Goal: Information Seeking & Learning: Learn about a topic

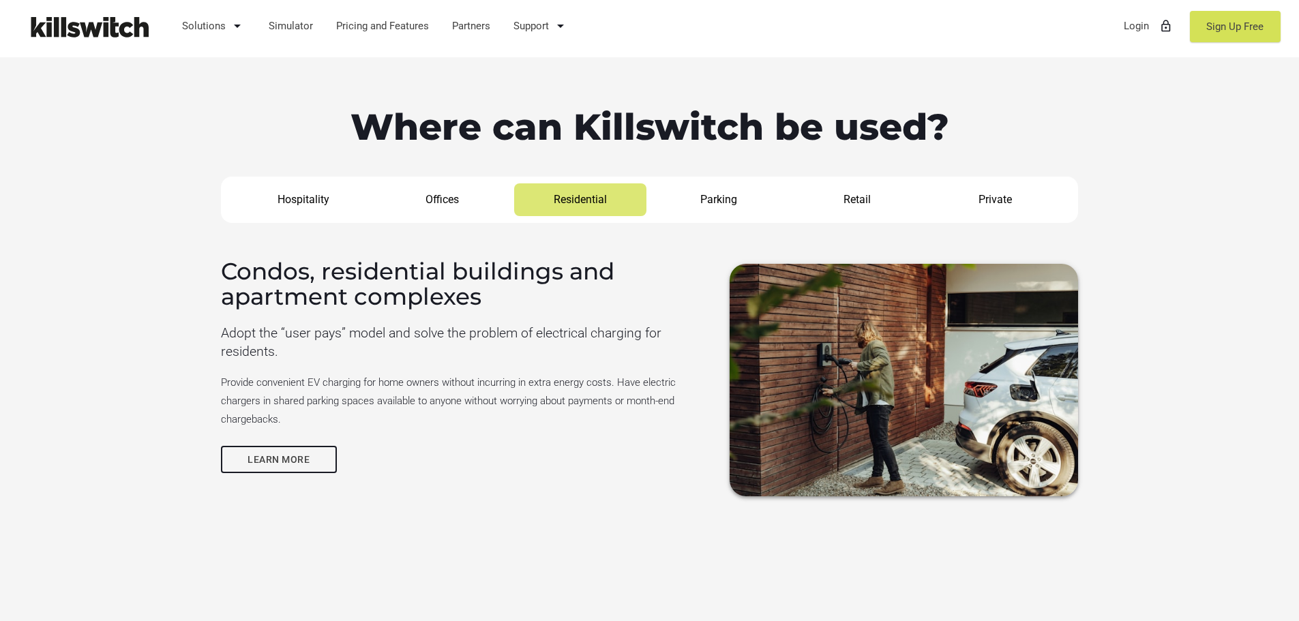
scroll to position [1220, 0]
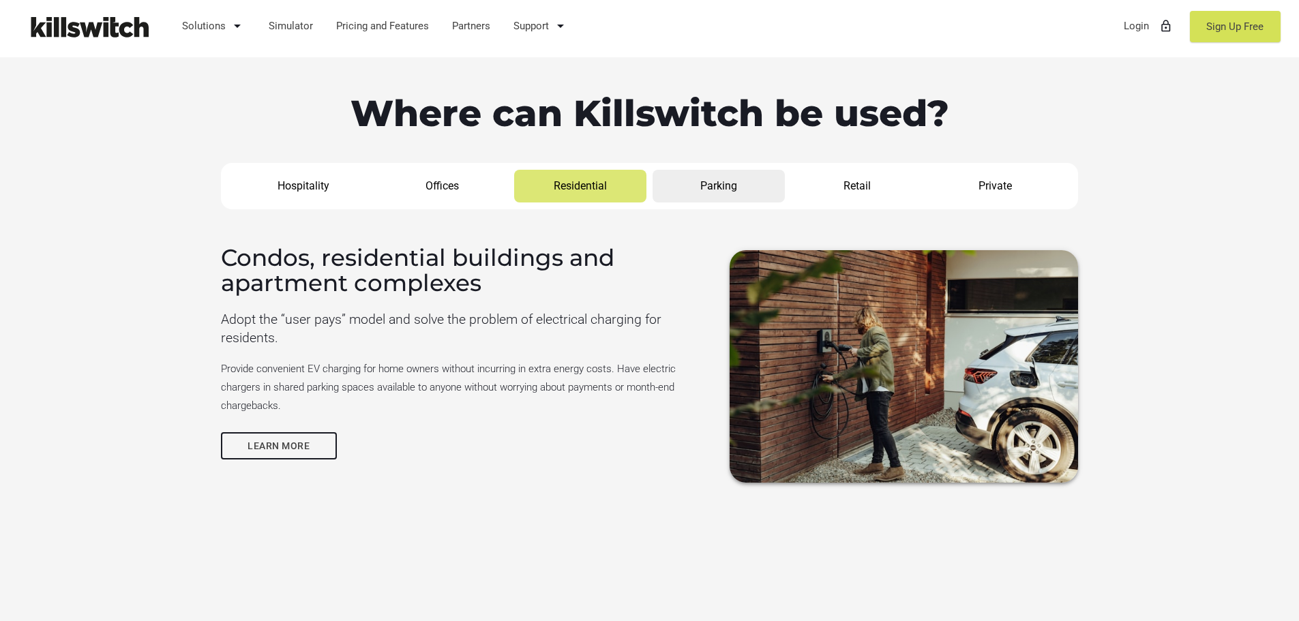
click at [743, 188] on link "Parking" at bounding box center [719, 186] width 133 height 33
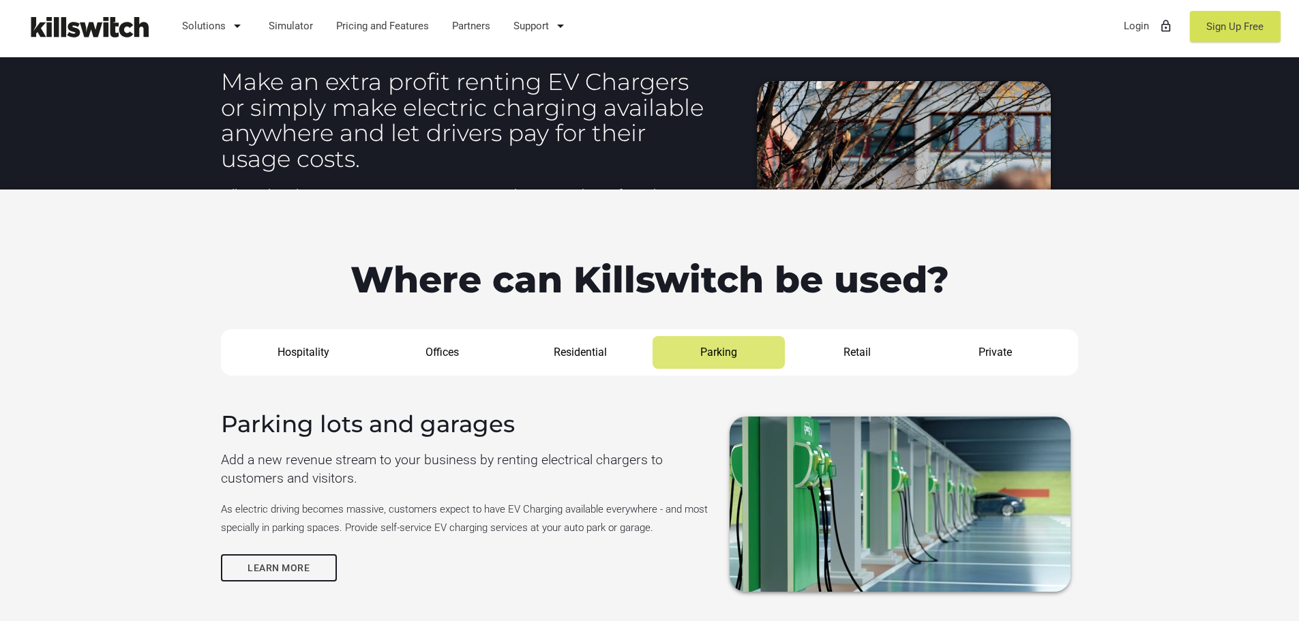
scroll to position [1100, 0]
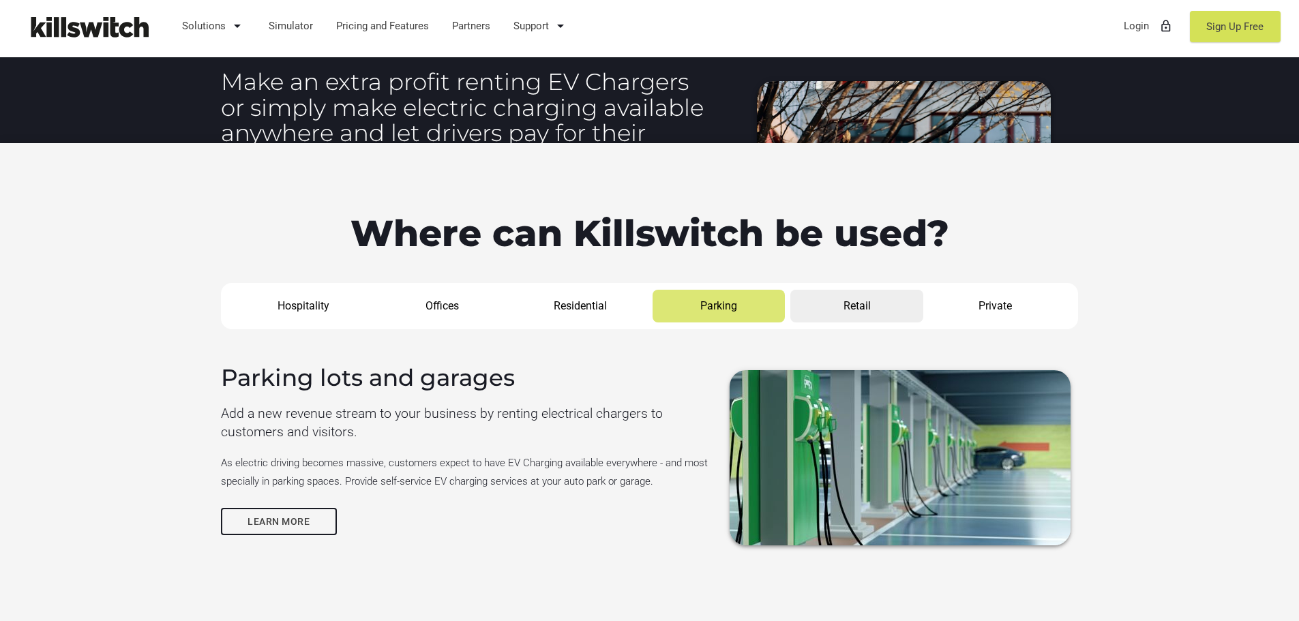
click at [872, 308] on link "Retail" at bounding box center [857, 306] width 133 height 33
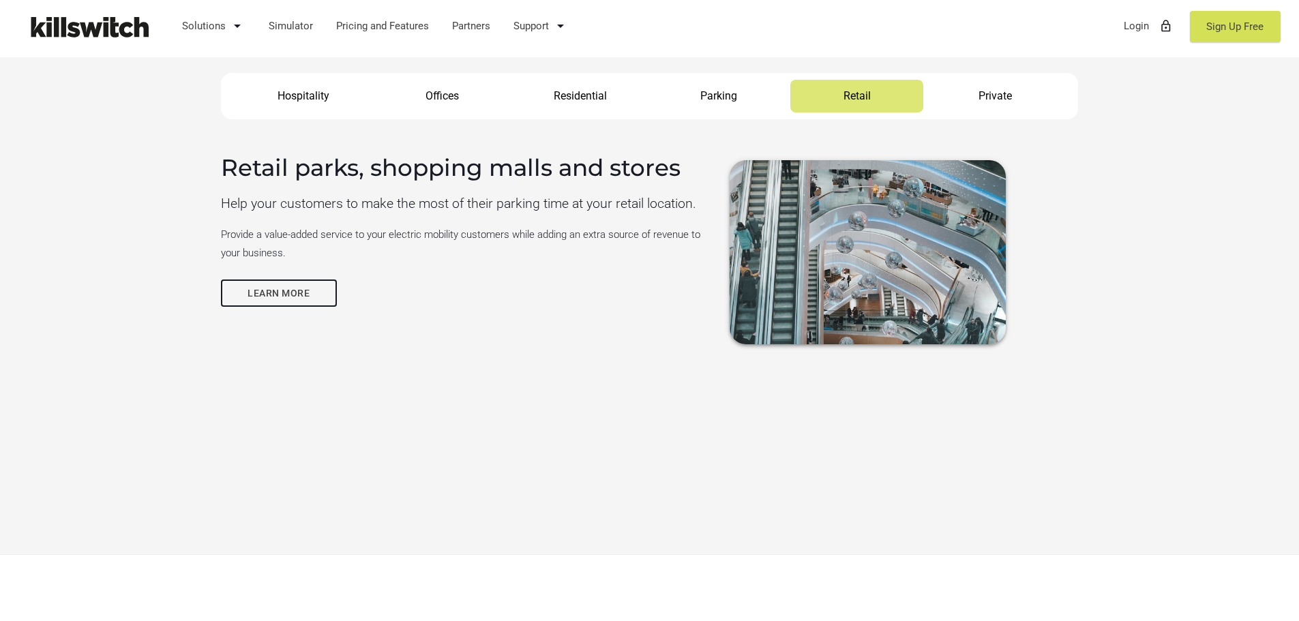
scroll to position [1305, 0]
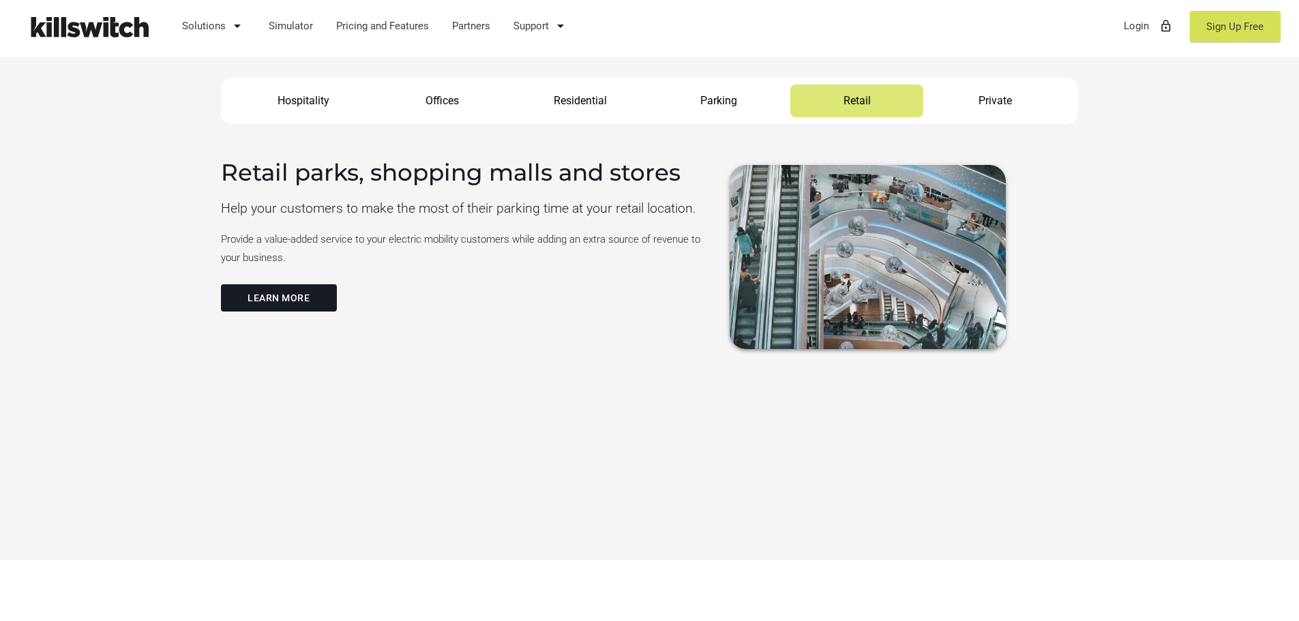
click at [296, 304] on link "Learn more" at bounding box center [279, 297] width 116 height 27
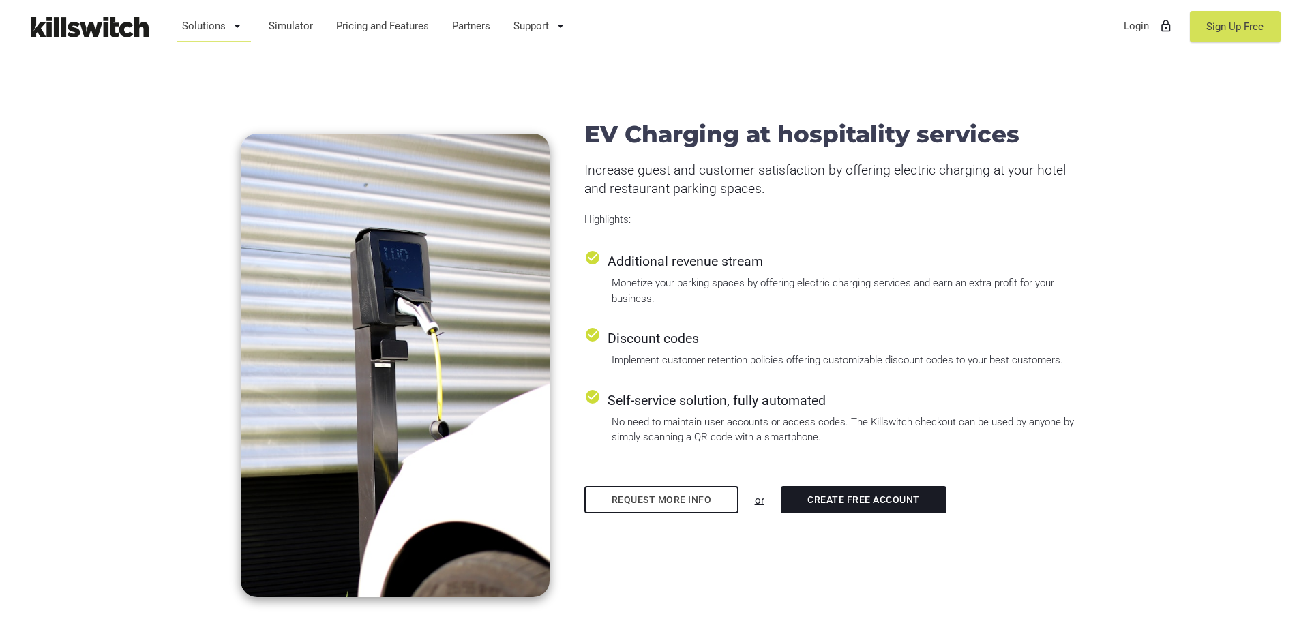
scroll to position [601, 0]
drag, startPoint x: 620, startPoint y: 336, endPoint x: 717, endPoint y: 340, distance: 96.9
click at [719, 340] on div "check_circle Discount codes" at bounding box center [832, 337] width 494 height 23
drag, startPoint x: 660, startPoint y: 255, endPoint x: 732, endPoint y: 265, distance: 73.0
click at [729, 265] on div "check_circle Additional revenue stream" at bounding box center [832, 260] width 494 height 23
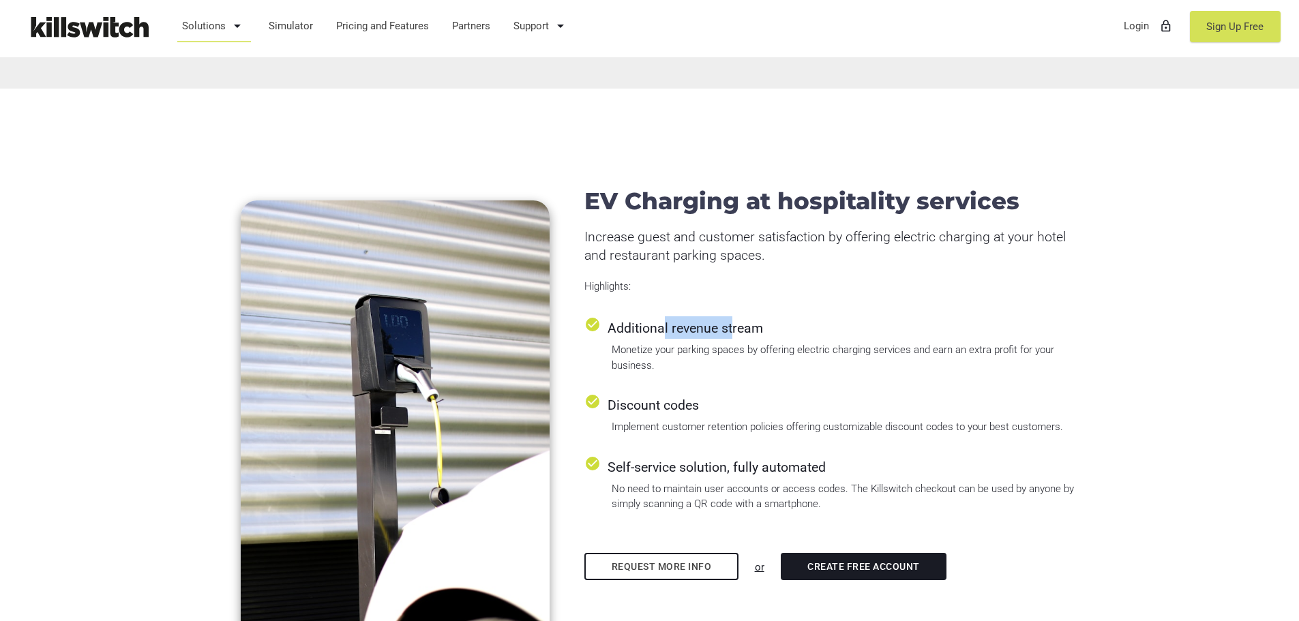
scroll to position [0, 0]
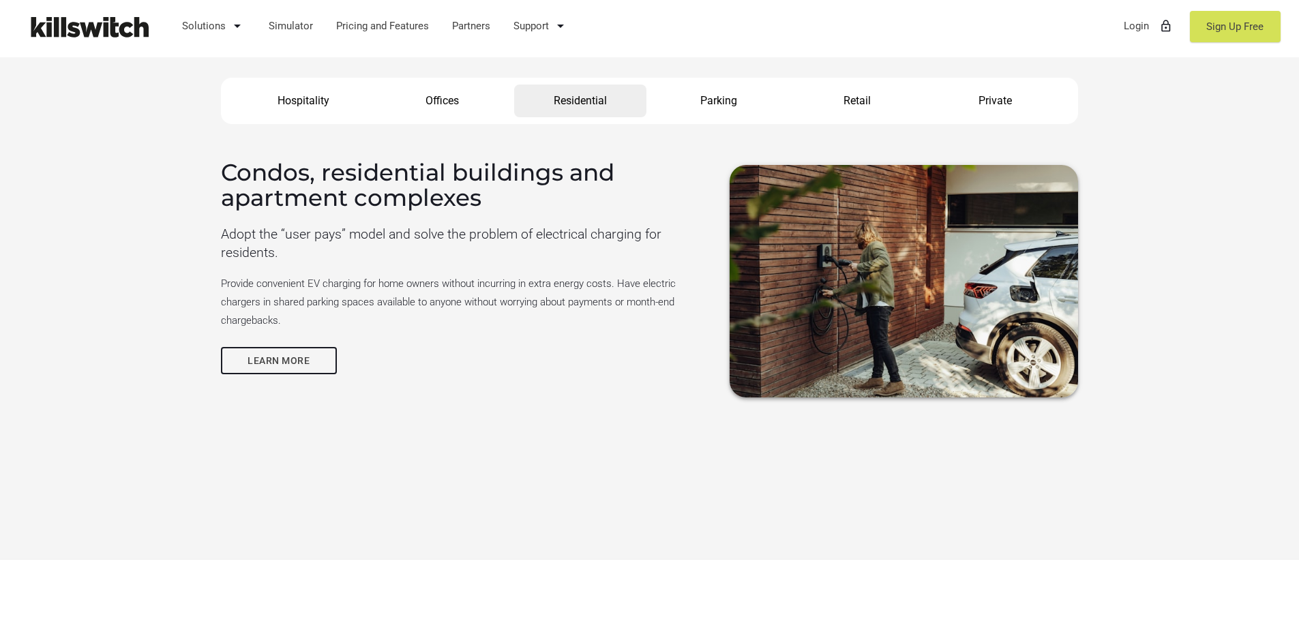
scroll to position [1305, 0]
click at [310, 113] on link "Hospitality" at bounding box center [303, 101] width 133 height 33
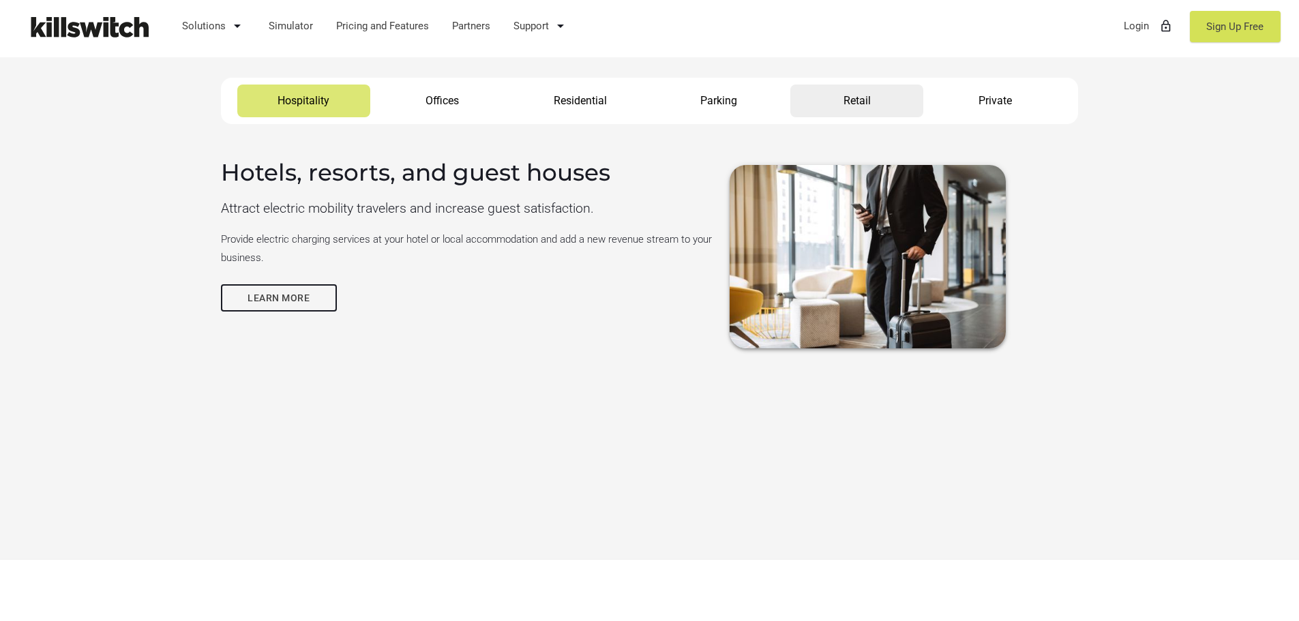
click at [872, 106] on link "Retail" at bounding box center [857, 101] width 133 height 33
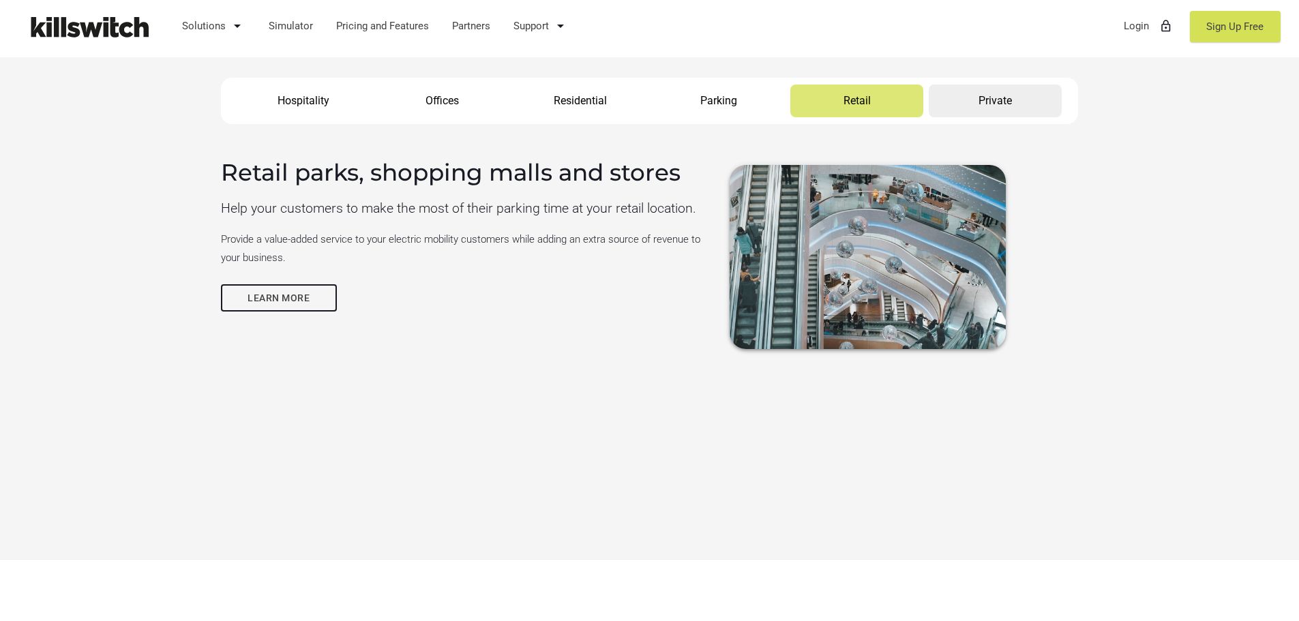
click at [990, 87] on link "Private" at bounding box center [995, 101] width 133 height 33
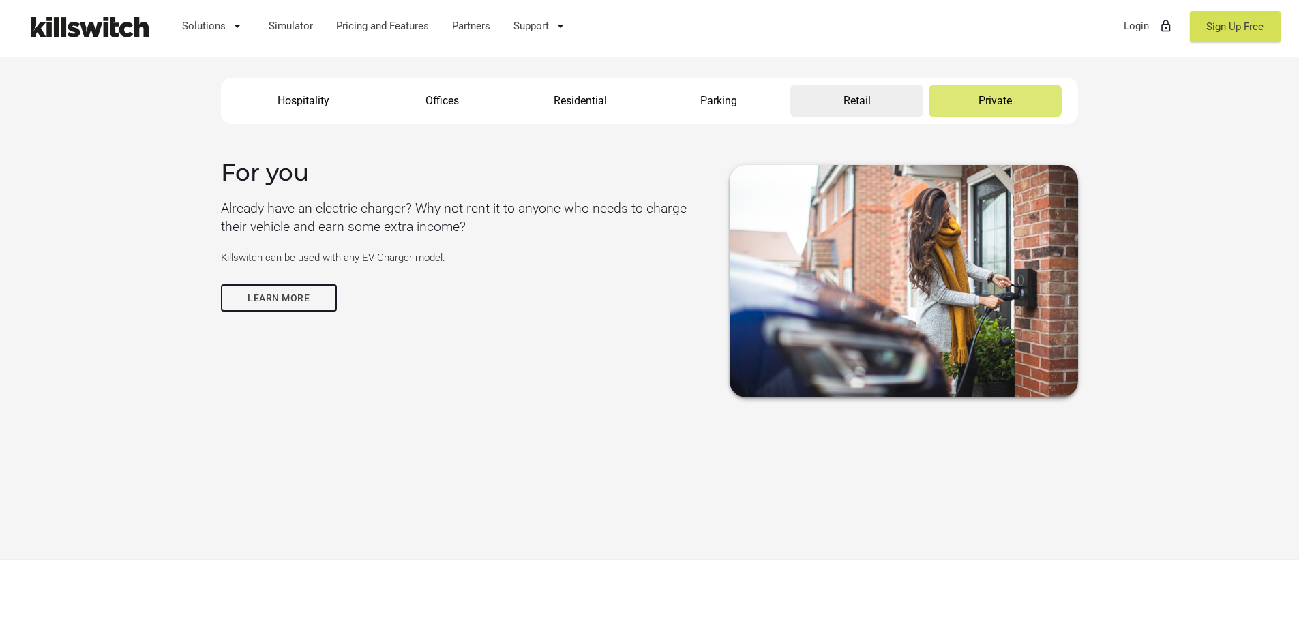
click at [868, 100] on link "Retail" at bounding box center [857, 101] width 133 height 33
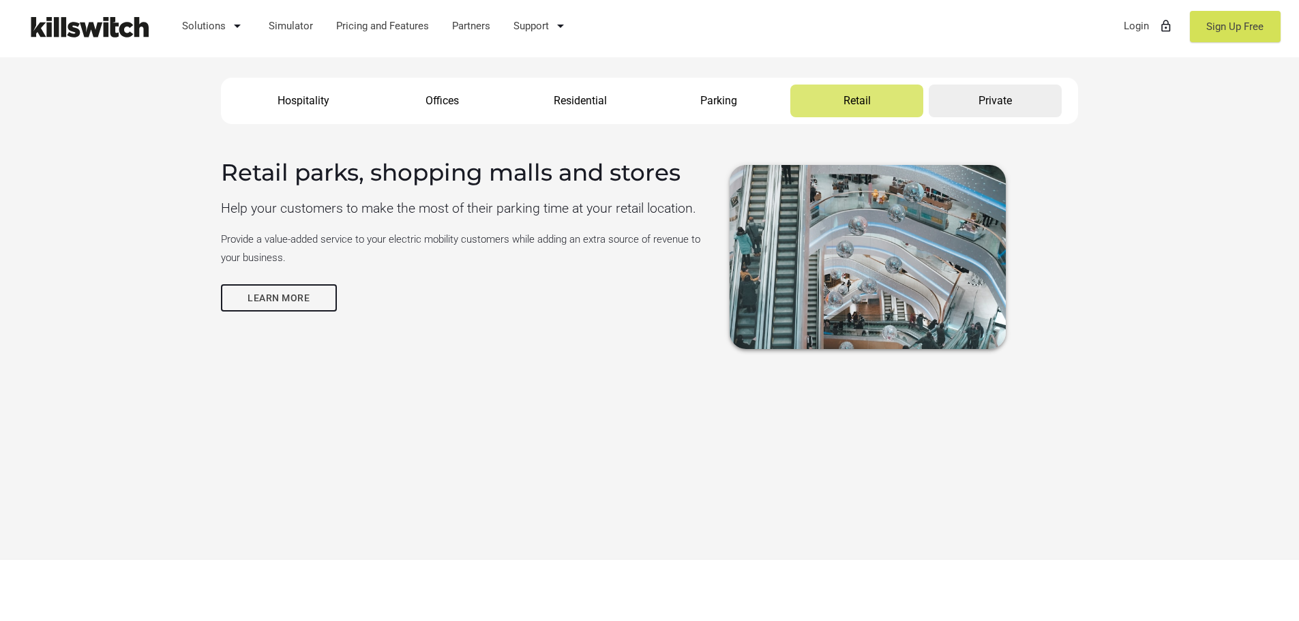
click at [1030, 94] on link "Private" at bounding box center [995, 101] width 133 height 33
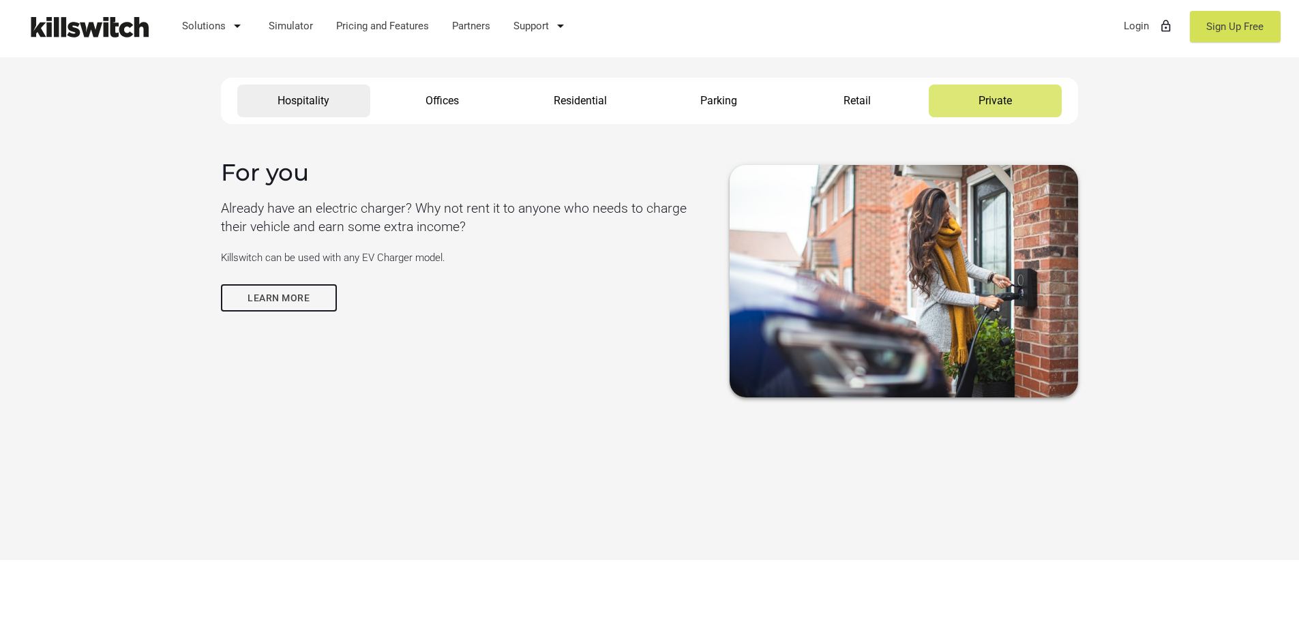
click at [278, 102] on link "Hospitality" at bounding box center [303, 101] width 133 height 33
